Goal: Check status: Check status

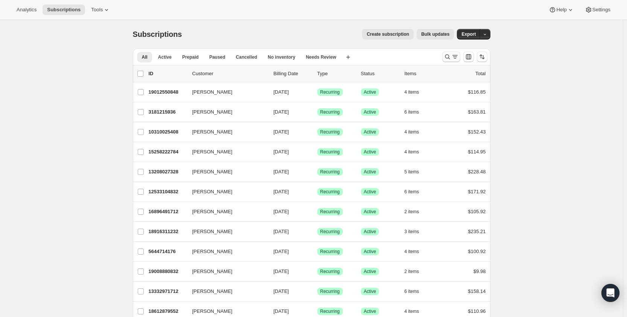
click at [448, 56] on icon "Search and filter results" at bounding box center [447, 57] width 8 height 8
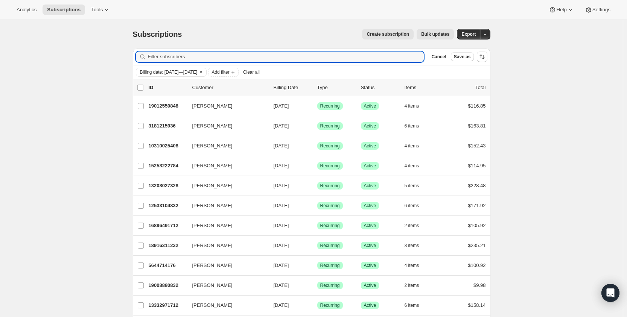
click at [167, 71] on span "Billing date: [DATE]—[DATE]" at bounding box center [169, 72] width 58 height 6
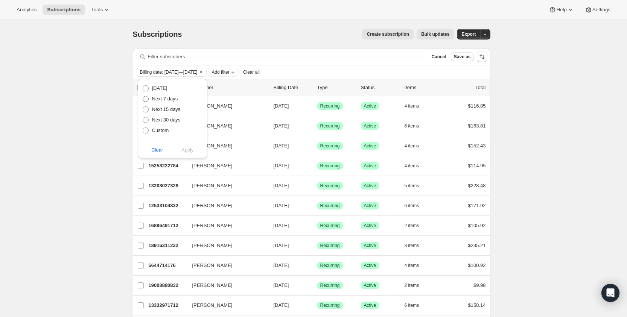
click at [163, 99] on span "Next 7 days" at bounding box center [165, 99] width 26 height 6
click at [143, 96] on input "Next 7 days" at bounding box center [143, 96] width 0 height 0
radio input "true"
click at [185, 150] on span "Apply" at bounding box center [187, 150] width 12 height 8
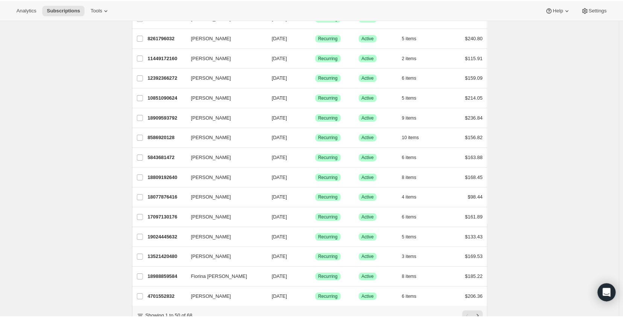
scroll to position [823, 0]
